Goal: Obtain resource: Obtain resource

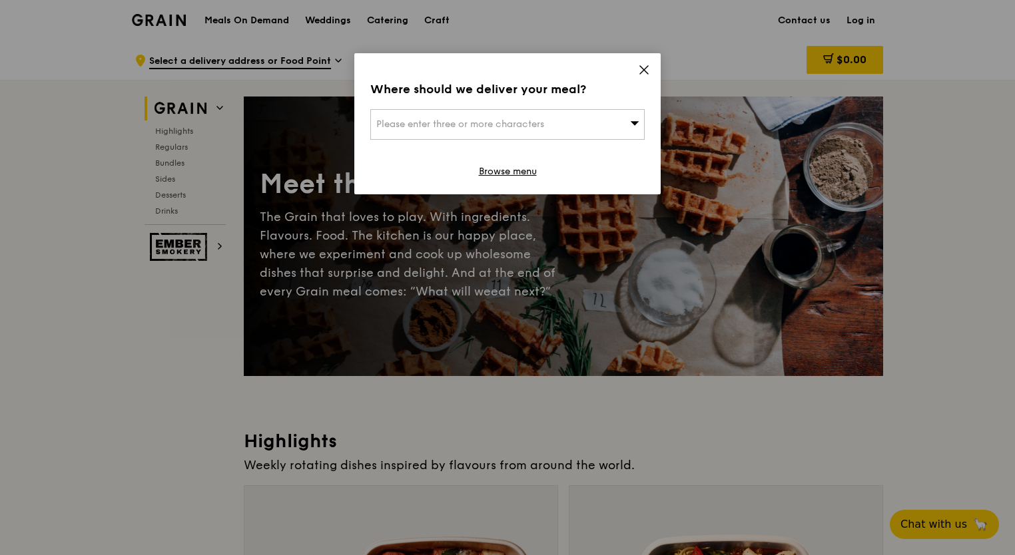
click at [653, 80] on div "Where should we deliver your meal? Please enter three or more characters Browse…" at bounding box center [507, 123] width 306 height 141
click at [649, 71] on icon at bounding box center [644, 70] width 12 height 12
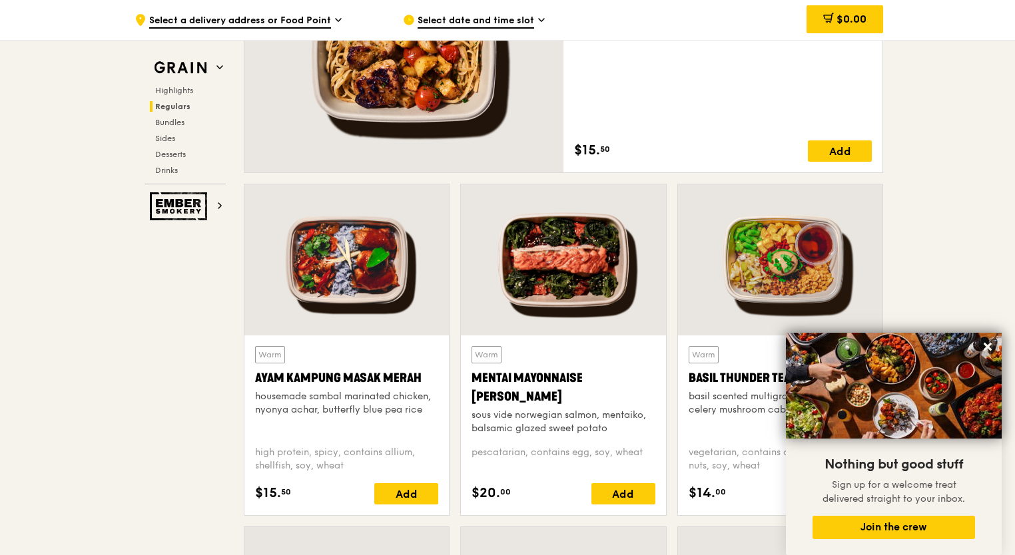
scroll to position [1036, 0]
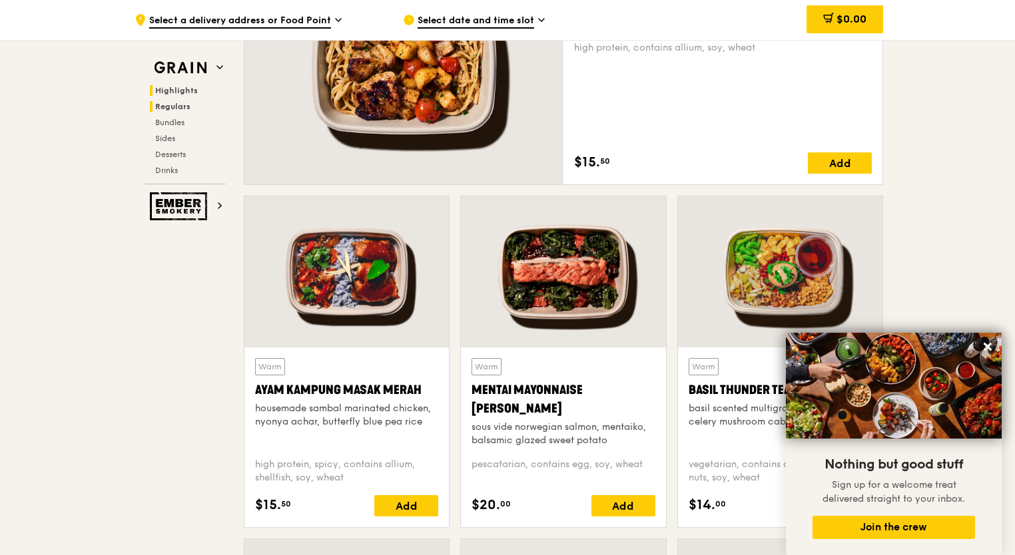
click at [180, 90] on span "Highlights" at bounding box center [176, 90] width 43 height 9
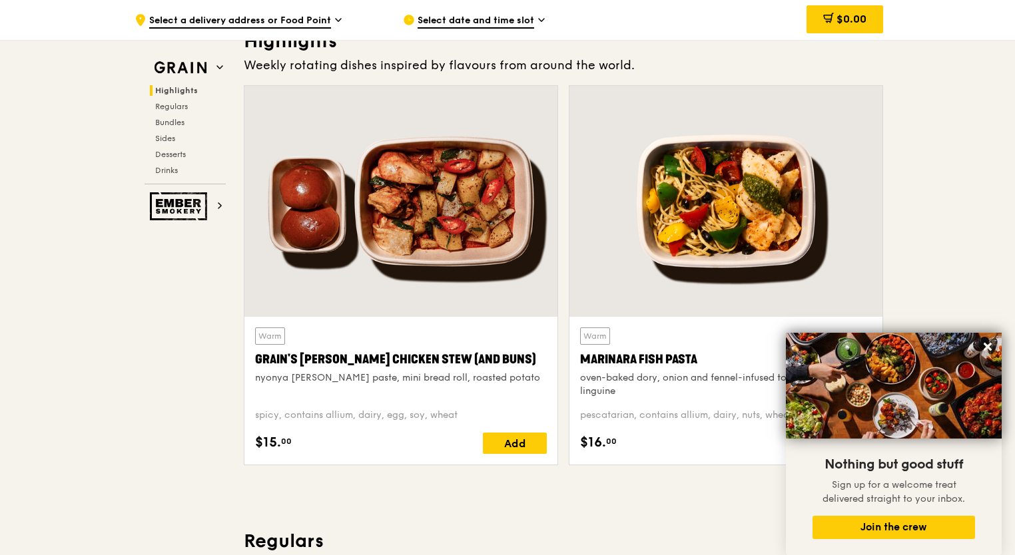
scroll to position [376, 0]
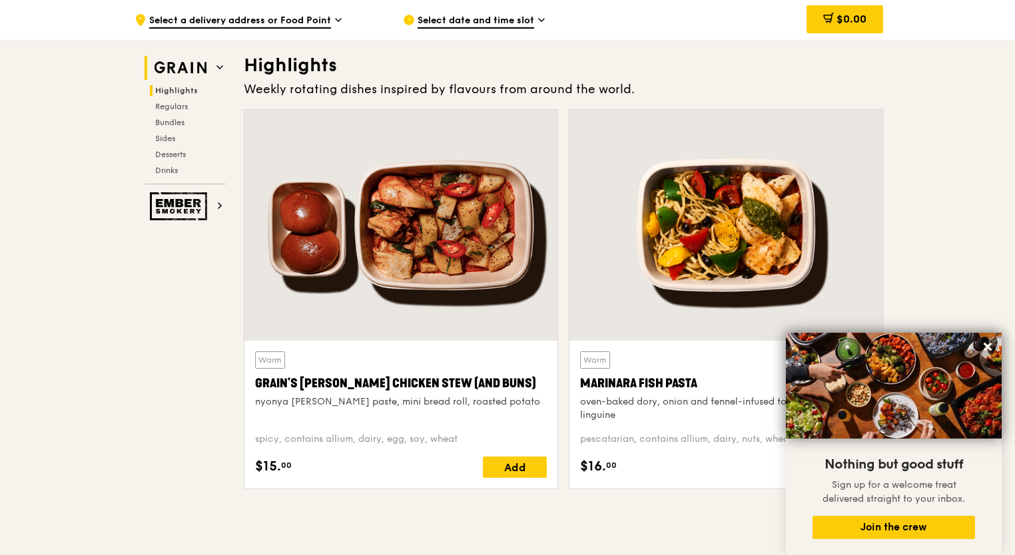
click at [212, 71] on h2 "Grain" at bounding box center [185, 68] width 81 height 24
click at [216, 67] on icon at bounding box center [219, 67] width 7 height 7
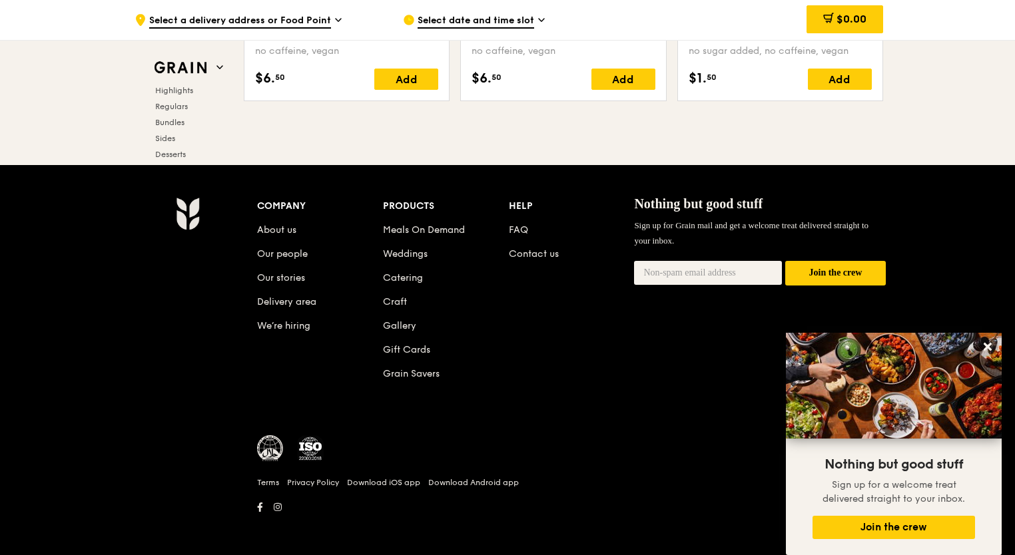
scroll to position [5552, 0]
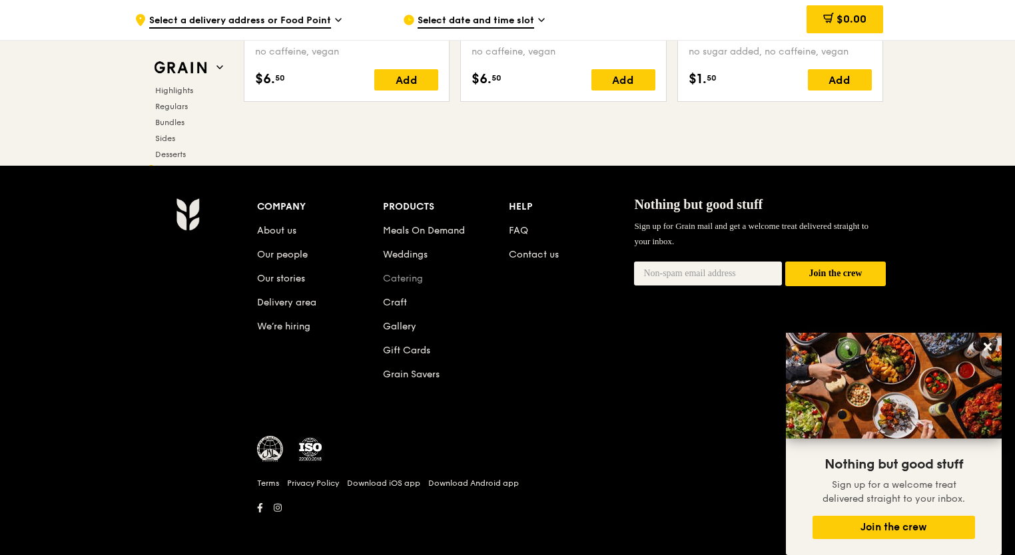
click at [410, 273] on link "Catering" at bounding box center [403, 278] width 40 height 11
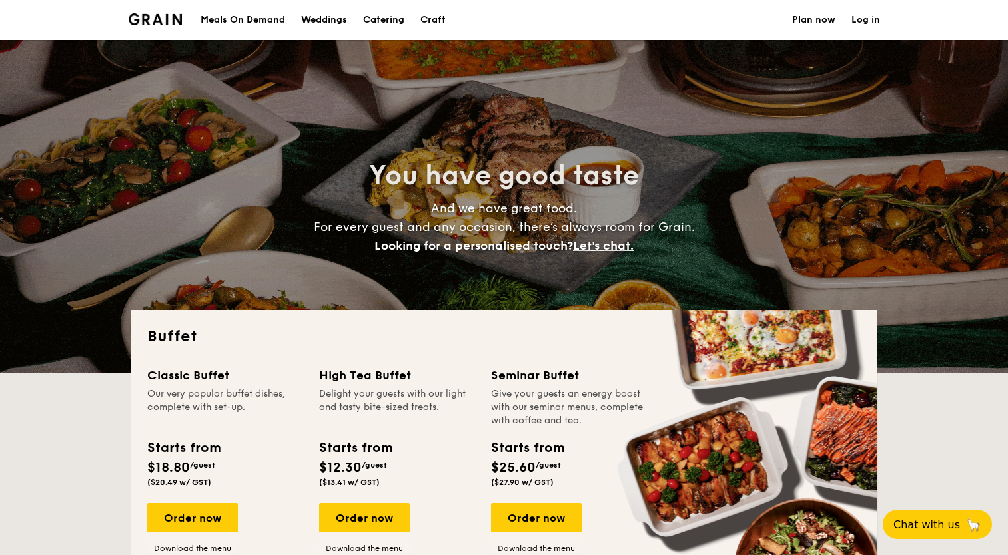
select select
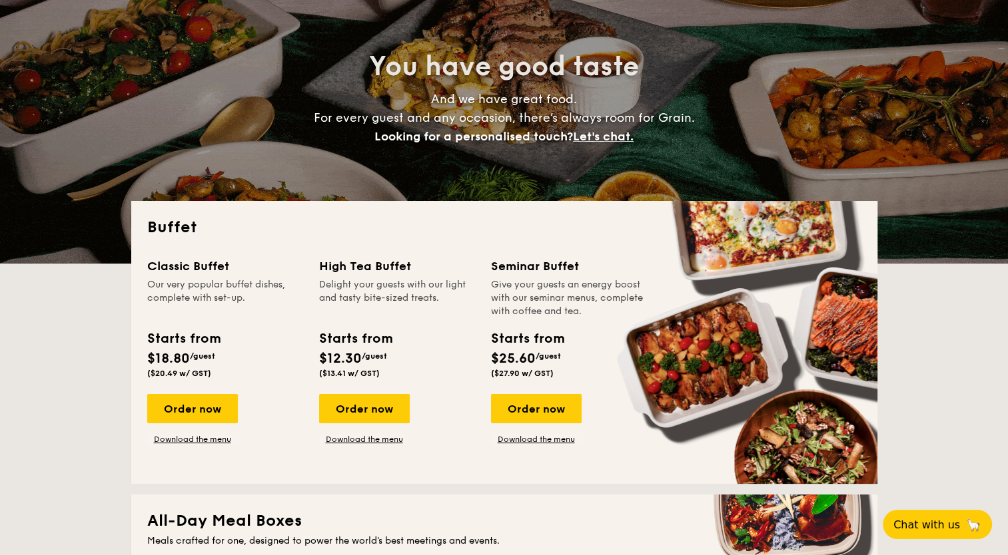
scroll to position [53, 0]
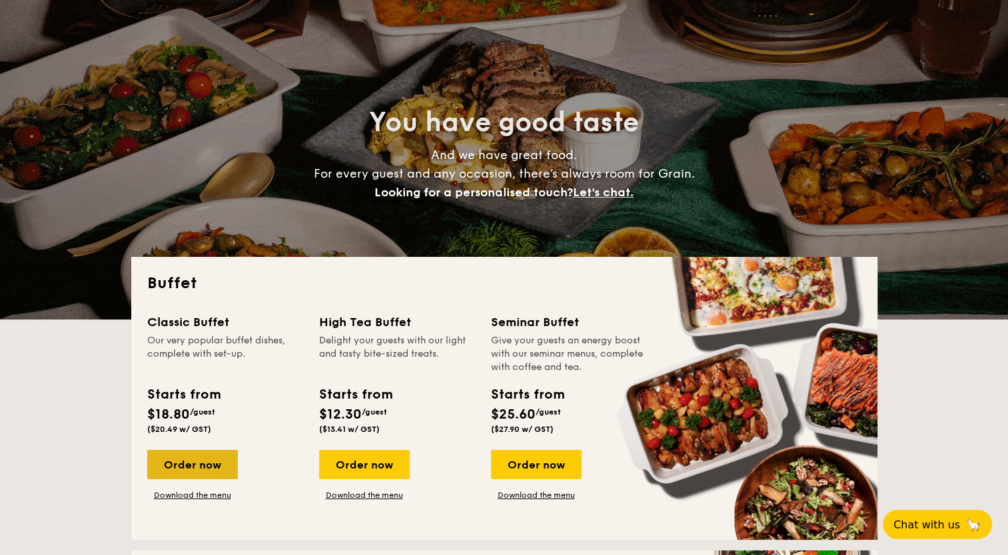
click at [200, 470] on div "Order now" at bounding box center [192, 464] width 91 height 29
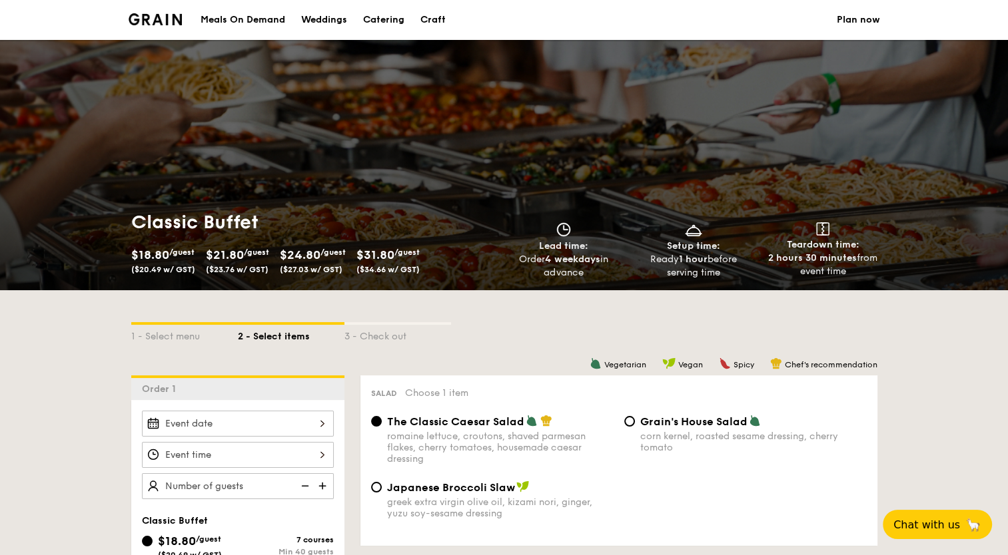
select select
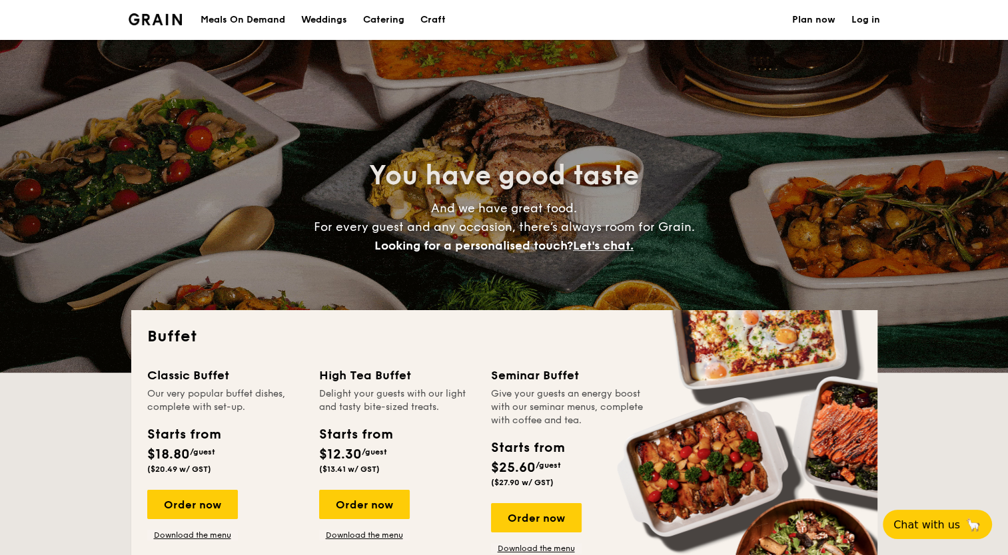
scroll to position [53, 0]
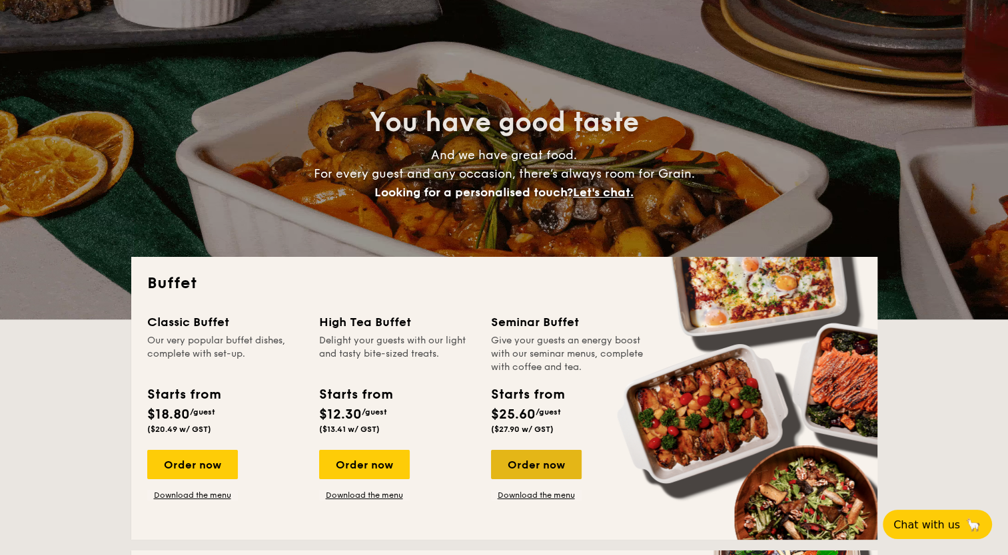
click at [524, 456] on div "Order now" at bounding box center [536, 464] width 91 height 29
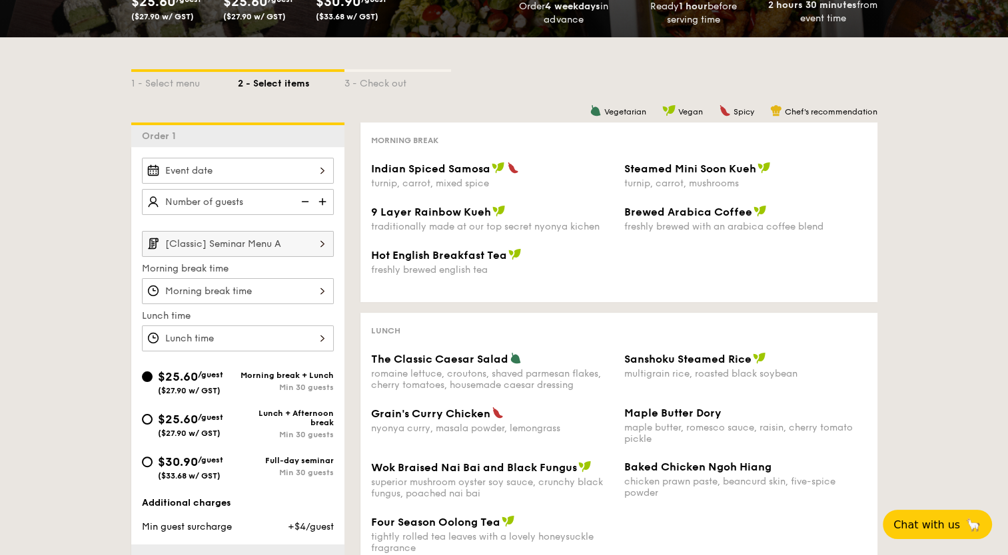
scroll to position [201, 0]
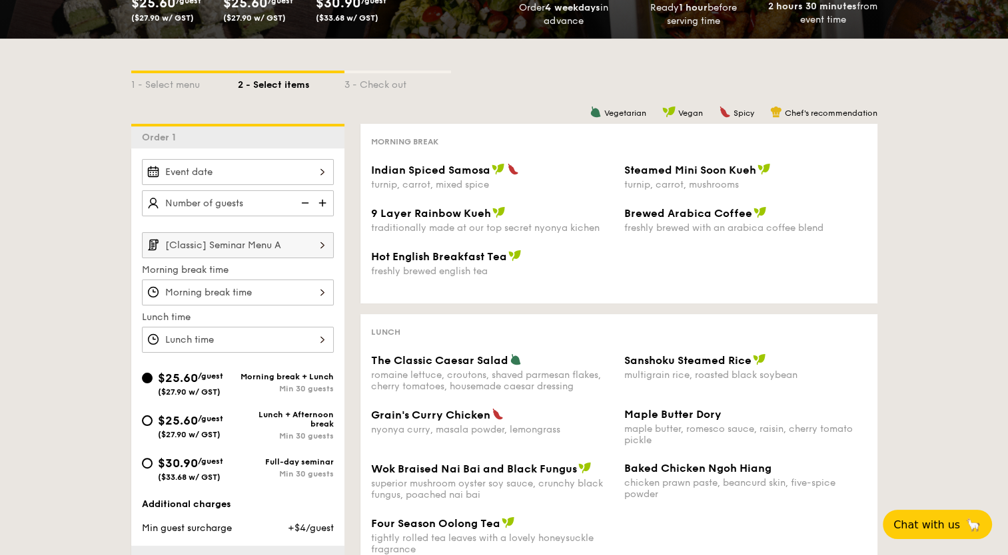
click at [326, 232] on img at bounding box center [322, 244] width 23 height 25
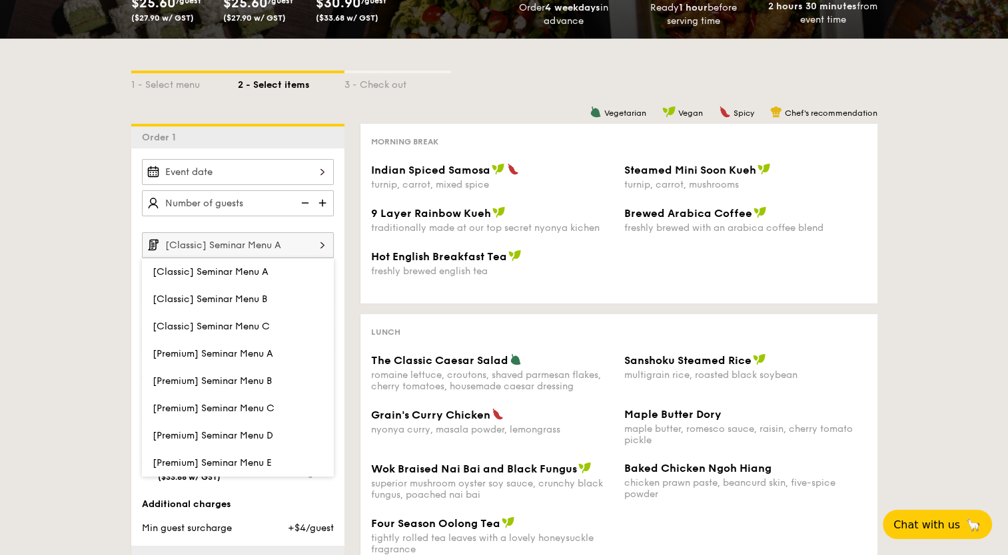
click at [325, 234] on img at bounding box center [322, 244] width 23 height 25
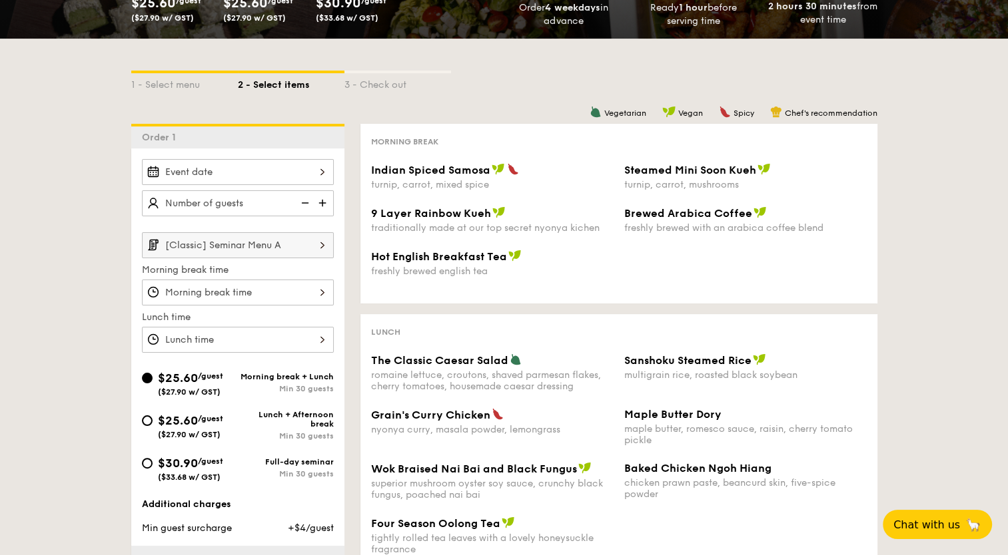
click at [324, 235] on img at bounding box center [322, 244] width 23 height 25
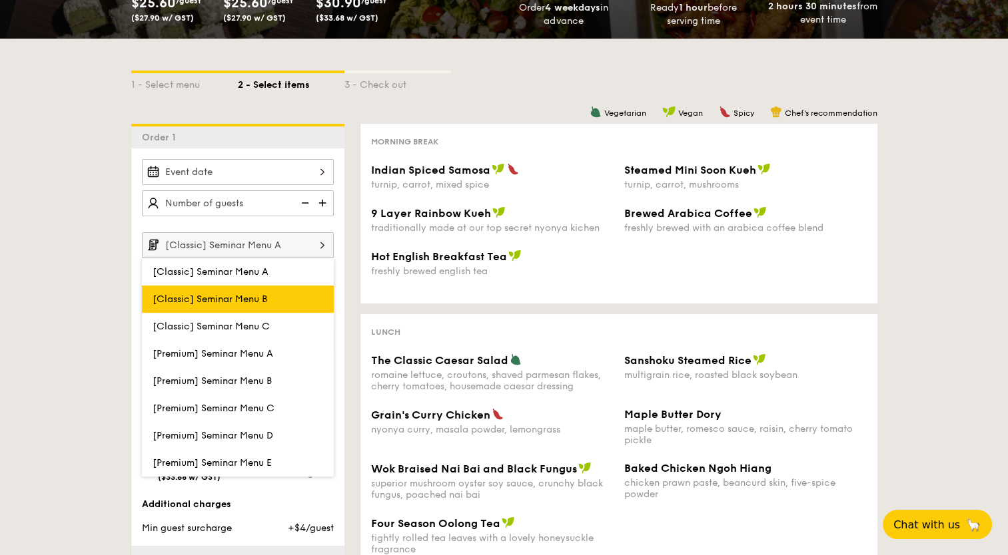
click at [294, 302] on label "[Classic] Seminar Menu B" at bounding box center [238, 299] width 192 height 27
click at [0, 0] on input "[Classic] Seminar Menu B" at bounding box center [0, 0] width 0 height 0
type input "[Classic] Seminar Menu B"
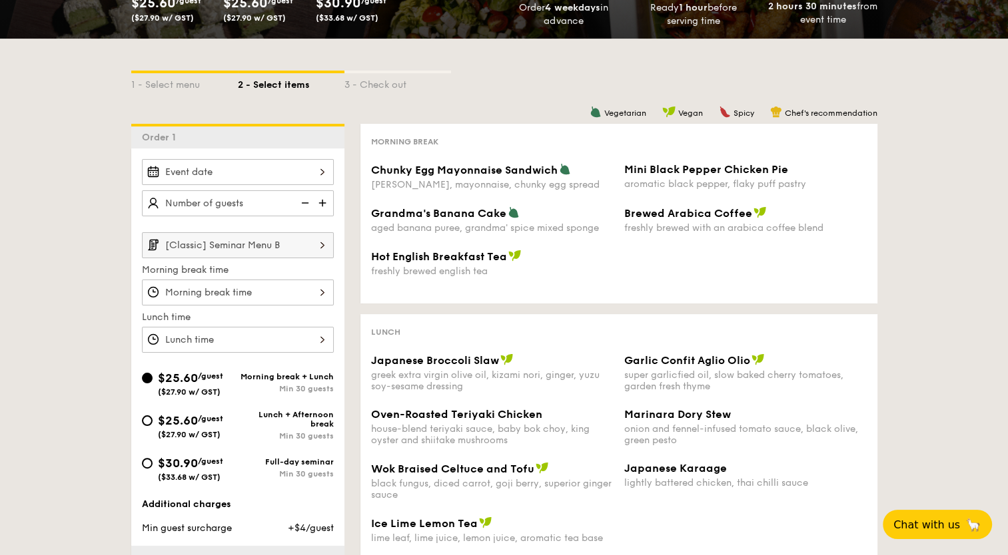
select select
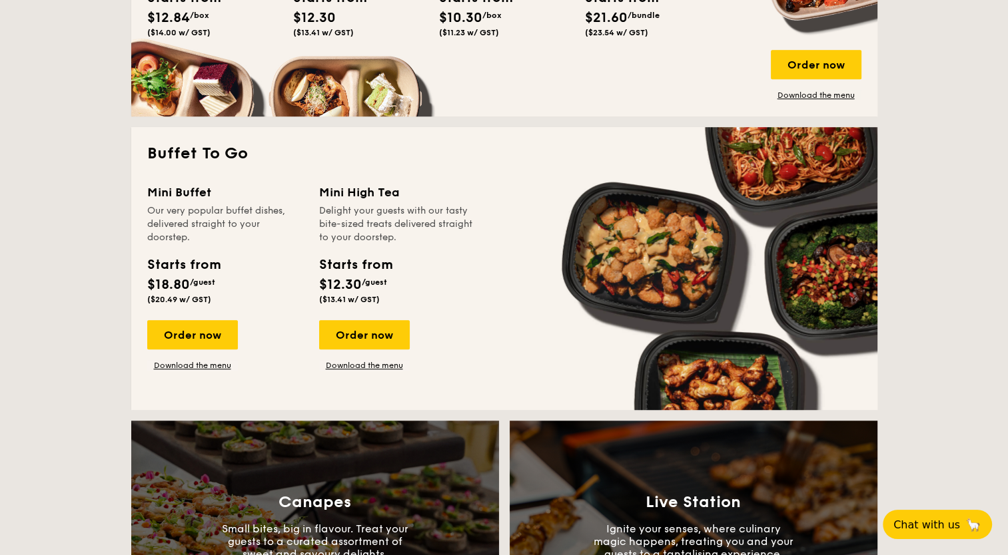
scroll to position [775, 0]
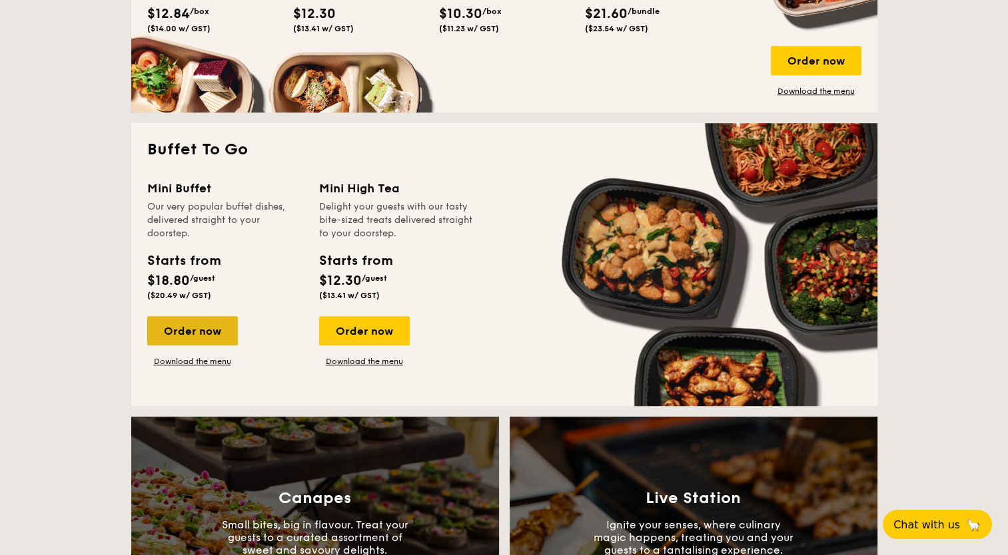
click at [192, 335] on div "Order now" at bounding box center [192, 330] width 91 height 29
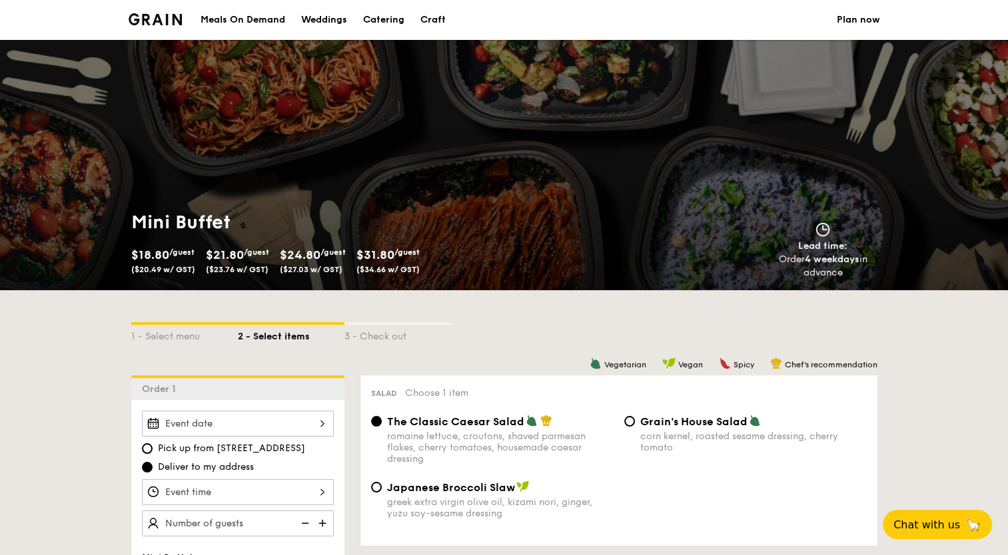
click at [382, 21] on div "Catering" at bounding box center [383, 20] width 41 height 40
select select
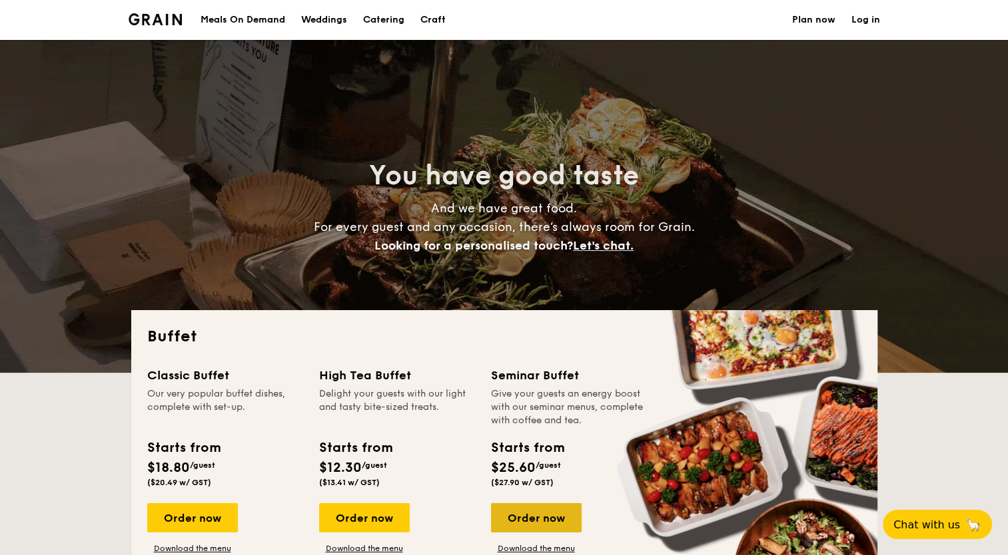
click at [554, 517] on div "Order now" at bounding box center [536, 518] width 91 height 29
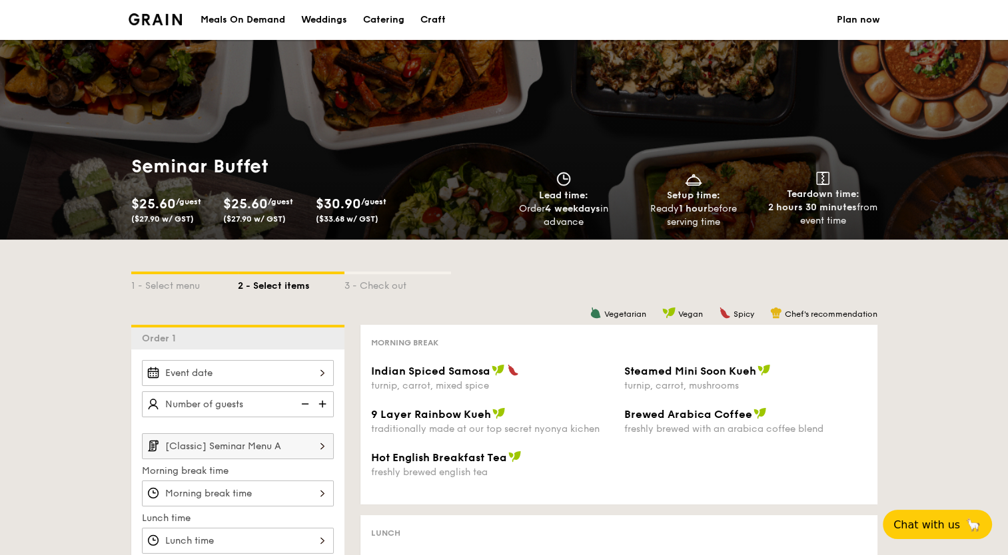
select select
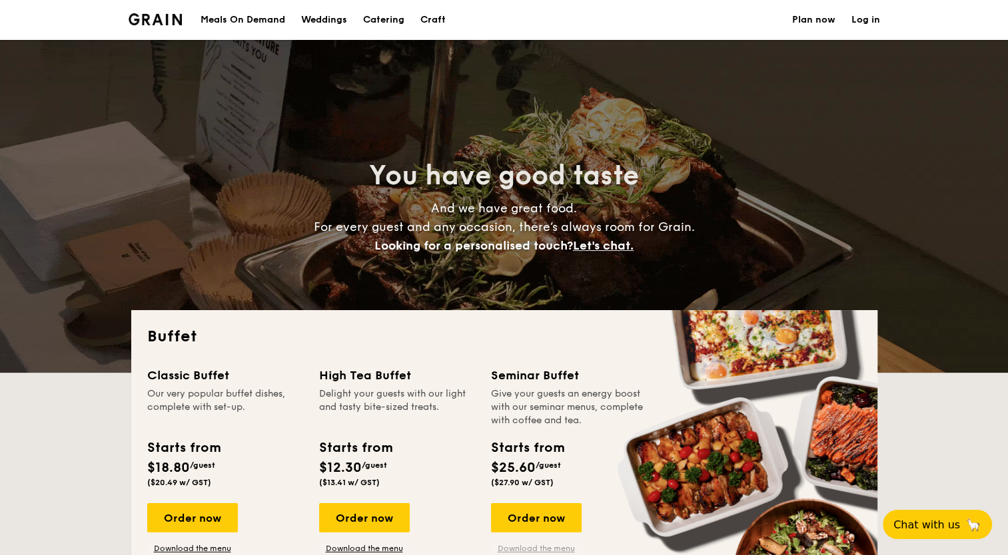
click at [514, 547] on link "Download the menu" at bounding box center [536, 548] width 91 height 11
